Goal: Find specific page/section: Find specific page/section

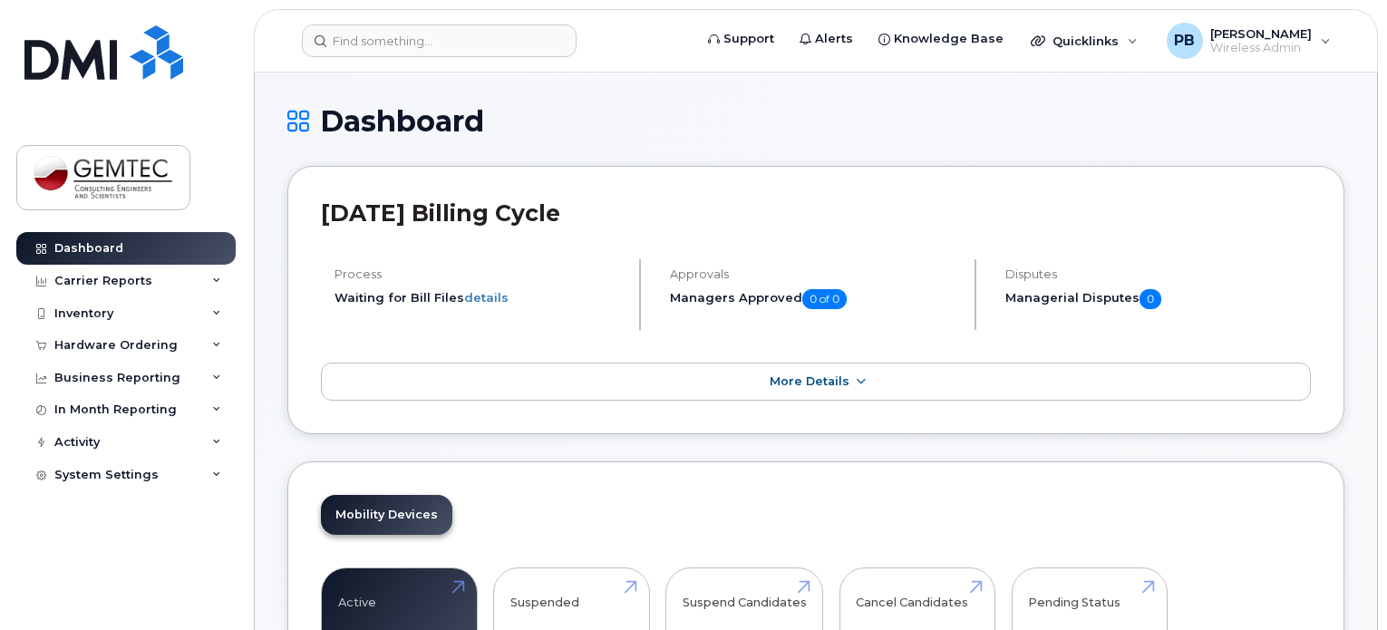
scroll to position [272, 0]
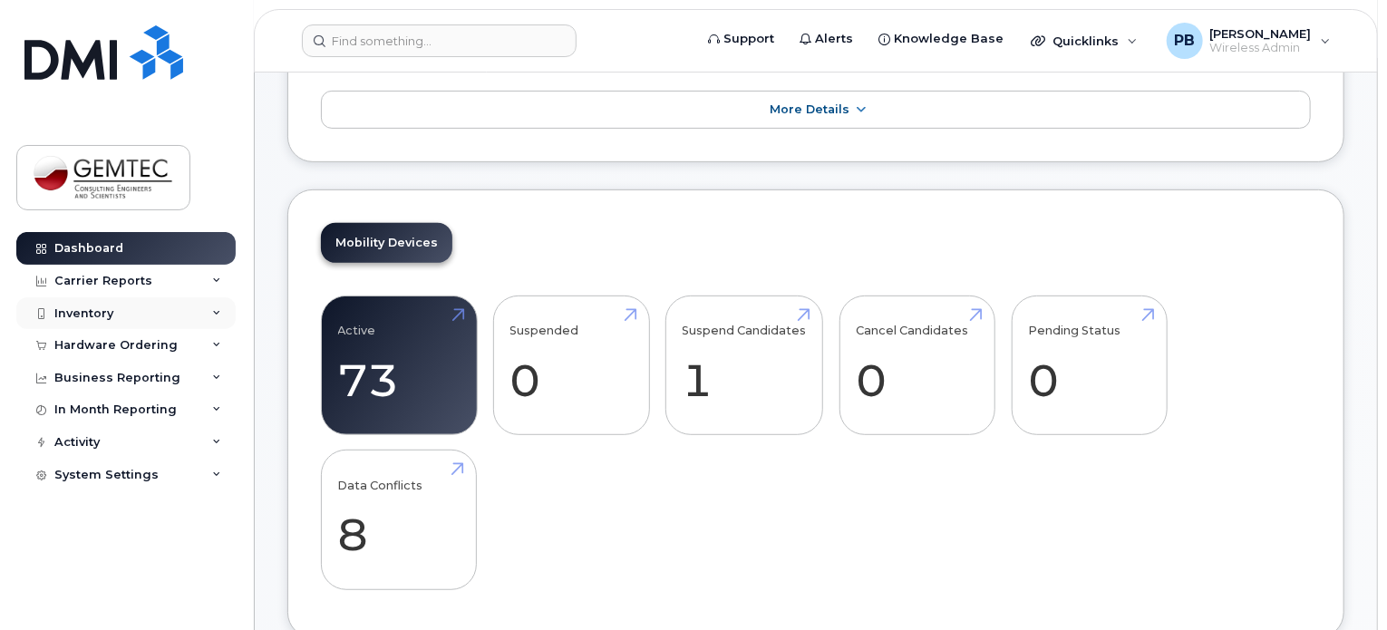
click at [84, 314] on div "Inventory" at bounding box center [83, 313] width 59 height 15
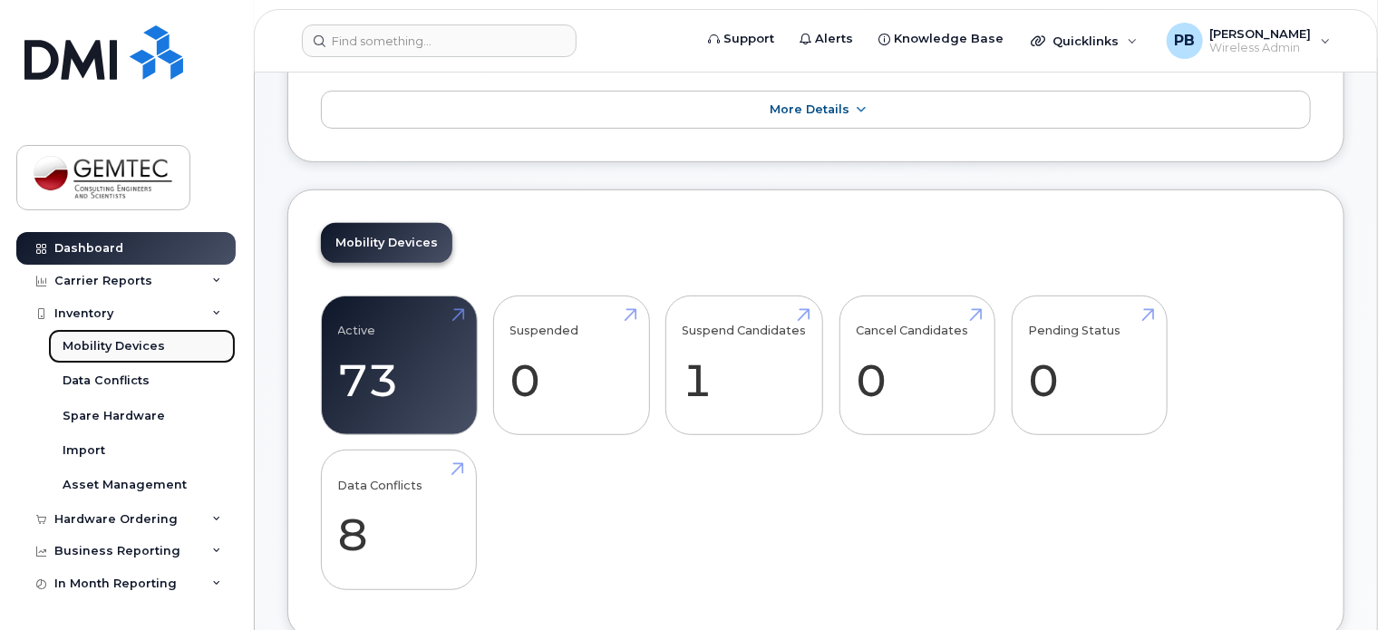
click at [132, 344] on div "Mobility Devices" at bounding box center [114, 346] width 102 height 16
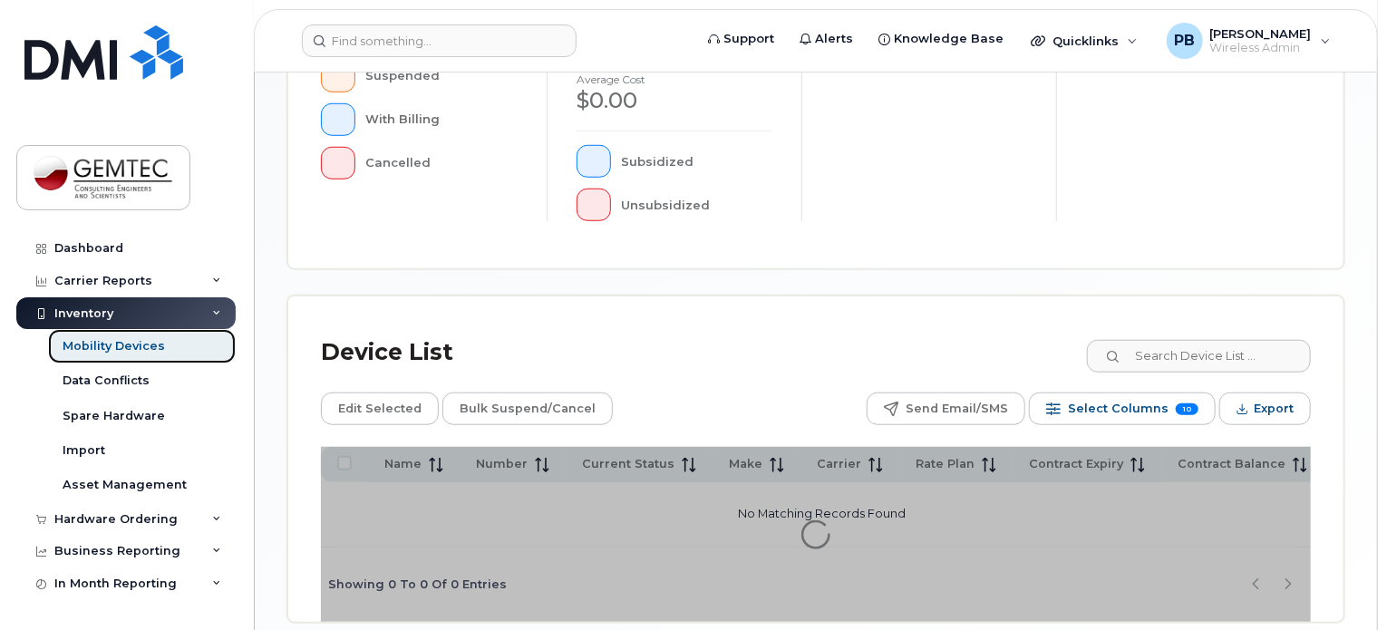
scroll to position [683, 0]
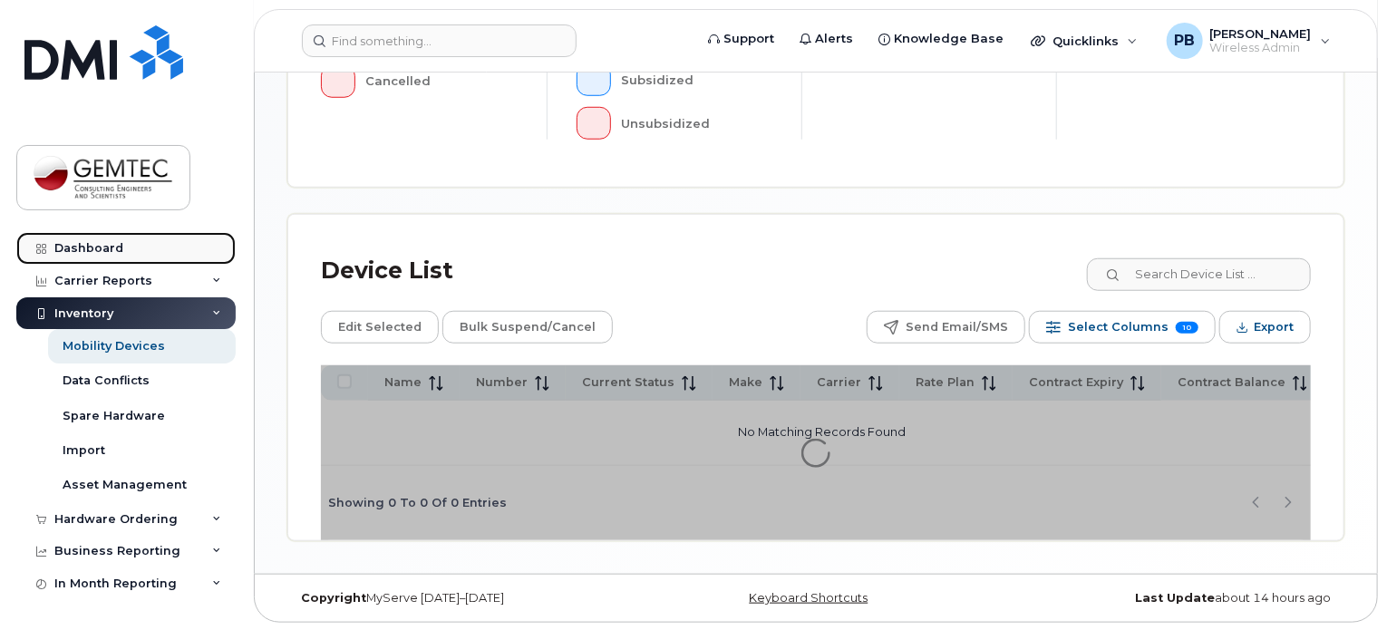
click at [100, 243] on div "Dashboard" at bounding box center [88, 248] width 69 height 15
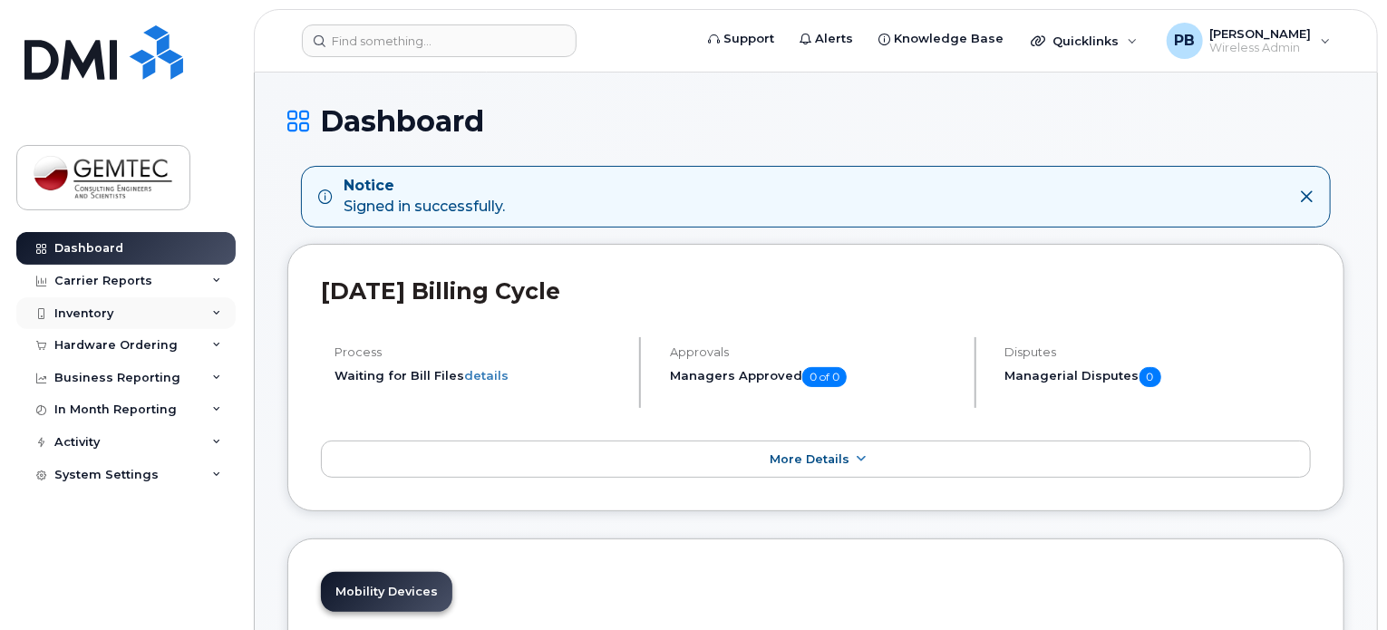
click at [83, 315] on div "Inventory" at bounding box center [83, 313] width 59 height 15
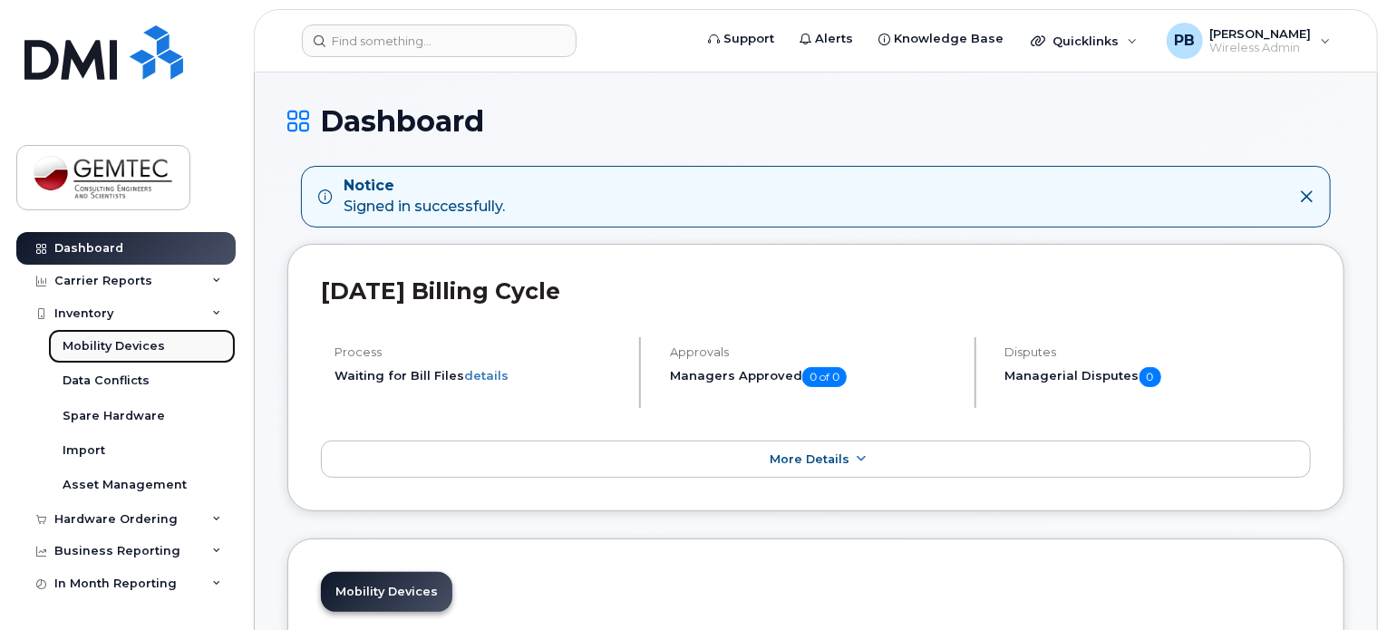
click at [112, 351] on div "Mobility Devices" at bounding box center [114, 346] width 102 height 16
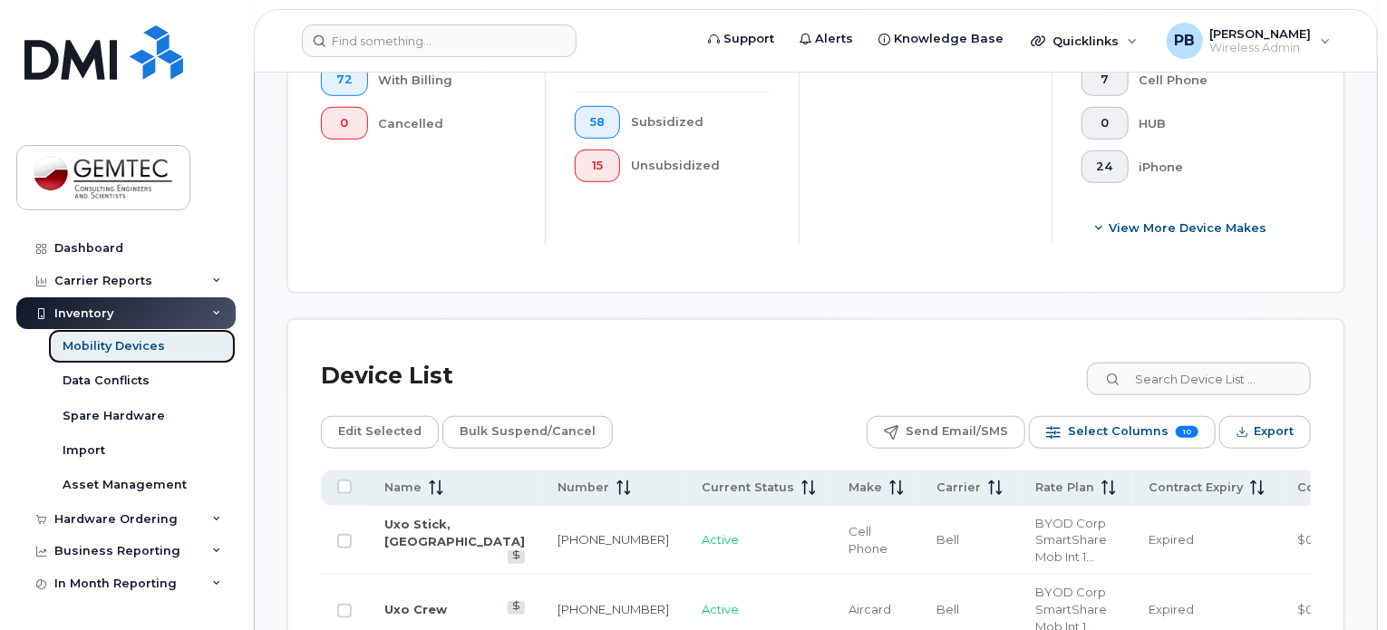
scroll to position [816, 0]
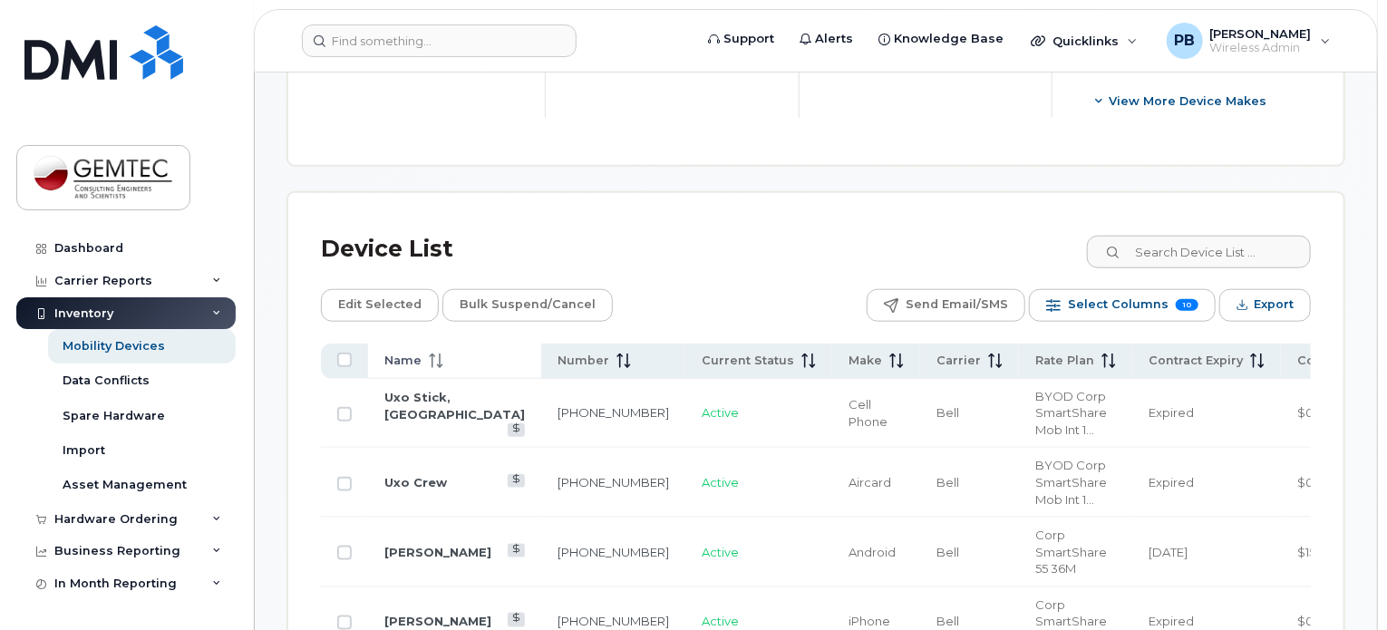
click at [429, 356] on icon at bounding box center [436, 360] width 15 height 15
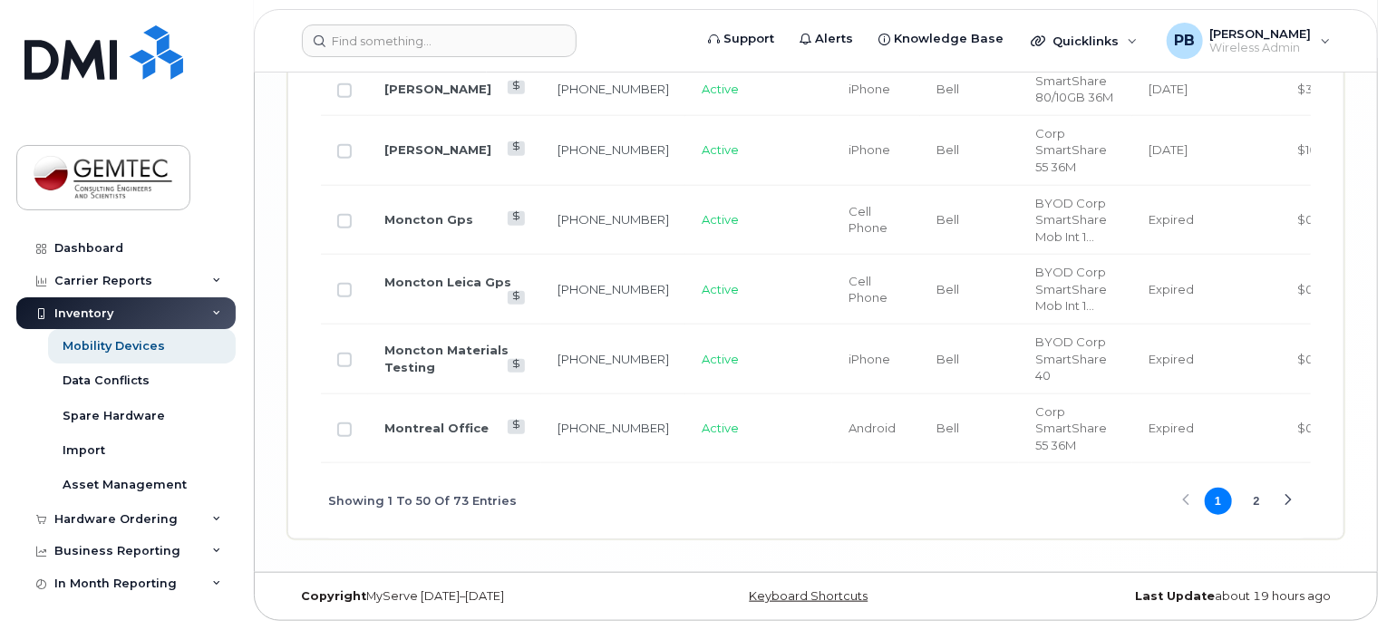
scroll to position [4133, 0]
click at [402, 344] on link "Moncton Materials Testing" at bounding box center [446, 359] width 124 height 32
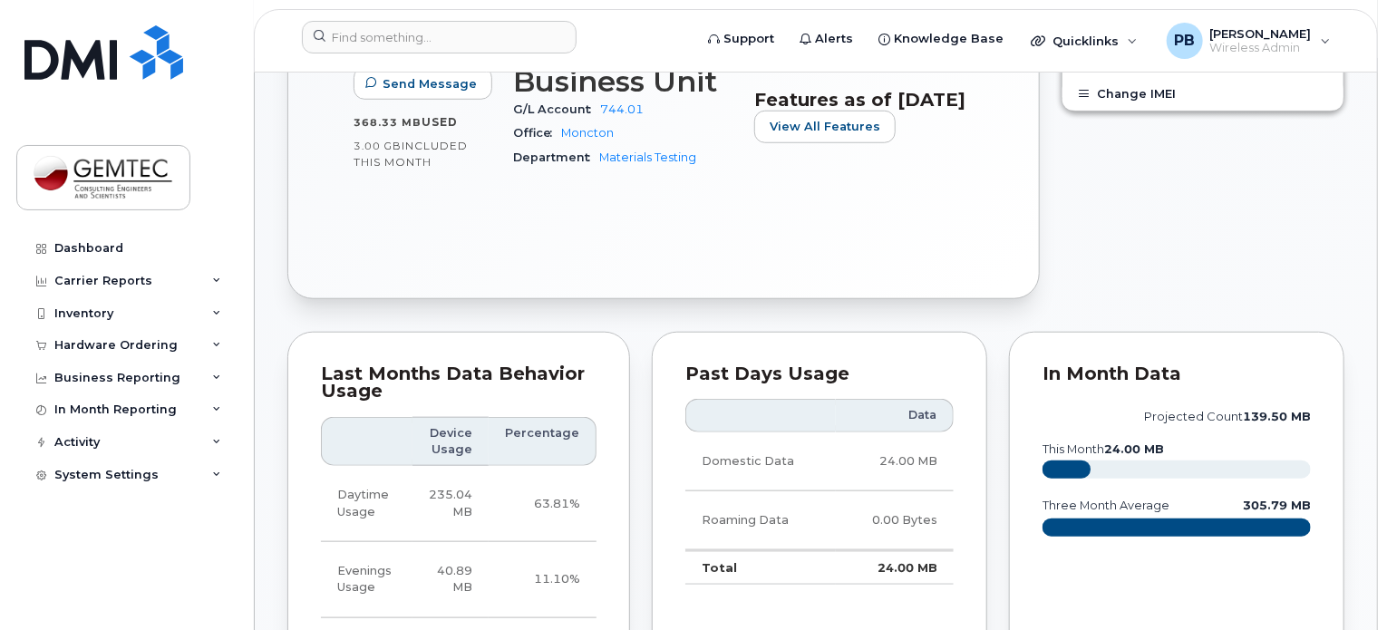
scroll to position [725, 0]
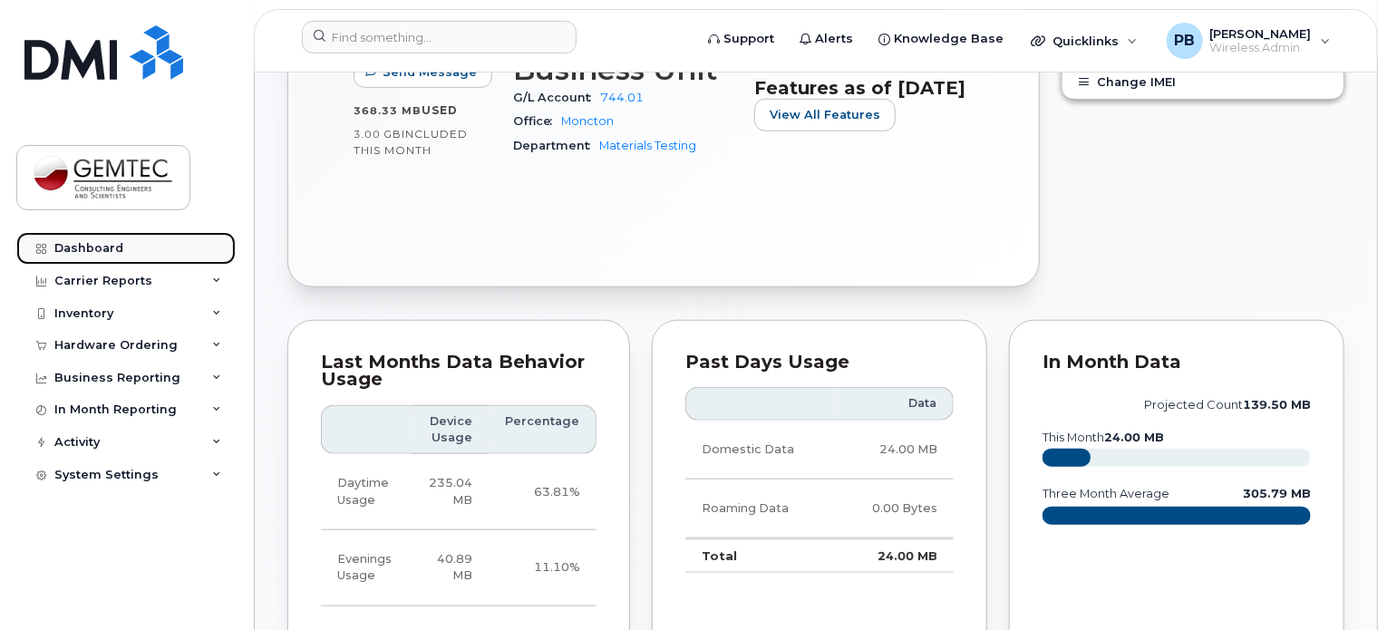
click at [109, 255] on div "Dashboard" at bounding box center [88, 248] width 69 height 15
